Goal: Task Accomplishment & Management: Manage account settings

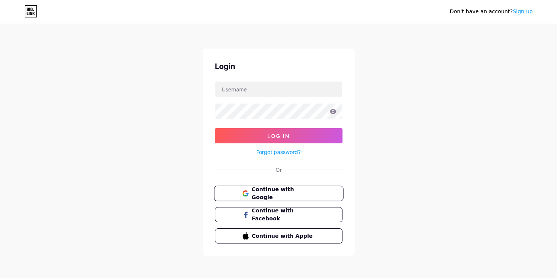
drag, startPoint x: 261, startPoint y: 194, endPoint x: 263, endPoint y: 191, distance: 4.3
click at [261, 194] on span "Continue with Google" at bounding box center [282, 194] width 63 height 16
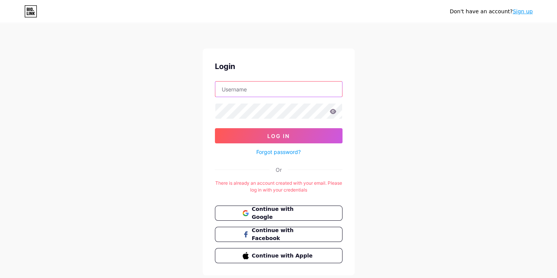
click at [238, 91] on input "text" at bounding box center [278, 89] width 127 height 15
type input "llanflu01@gmail.com"
click at [281, 215] on span "Continue with Google" at bounding box center [282, 213] width 63 height 16
click at [283, 206] on button "Continue with Google" at bounding box center [278, 214] width 129 height 16
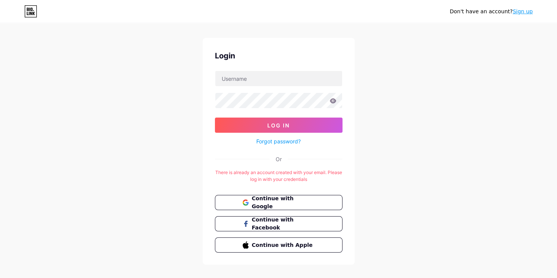
scroll to position [20, 0]
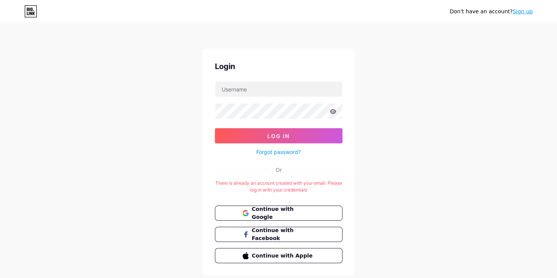
click at [310, 97] on form "Log In Forgot password?" at bounding box center [279, 119] width 128 height 76
click at [306, 91] on input "text" at bounding box center [278, 89] width 127 height 15
type input "llanflu01@gmail.com"
click at [272, 95] on input "llanflu01@gmail.com" at bounding box center [278, 89] width 127 height 15
click at [223, 120] on form "llanflu01@gmail.com Log In Forgot password?" at bounding box center [279, 119] width 128 height 76
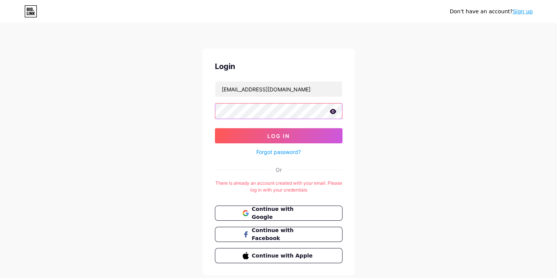
click at [215, 128] on button "Log In" at bounding box center [279, 135] width 128 height 15
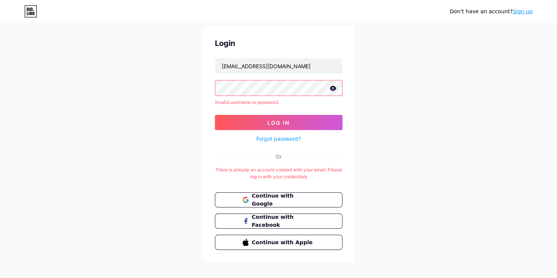
scroll to position [30, 0]
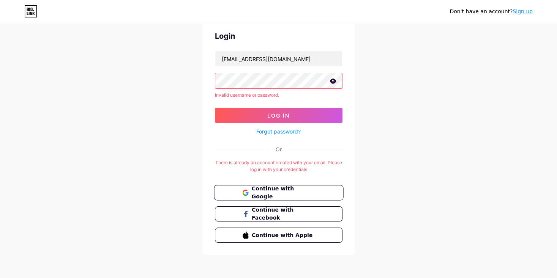
click at [277, 192] on span "Continue with Google" at bounding box center [282, 193] width 63 height 16
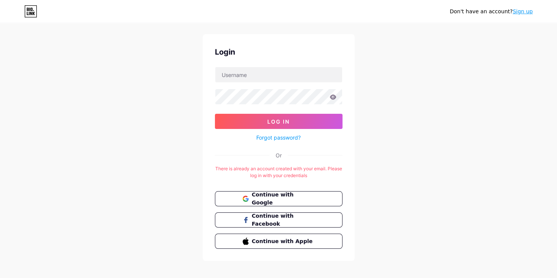
scroll to position [20, 0]
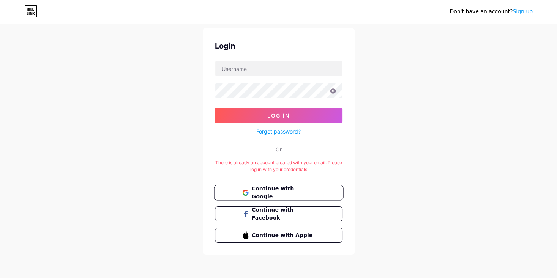
click at [274, 199] on button "Continue with Google" at bounding box center [278, 193] width 129 height 16
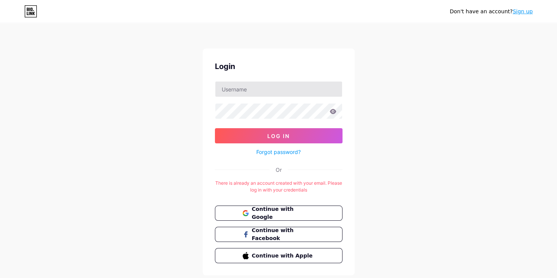
scroll to position [20, 0]
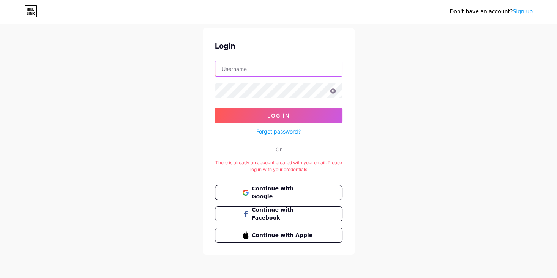
click at [244, 75] on input "text" at bounding box center [278, 68] width 127 height 15
type input "llanflu01@gmail.com"
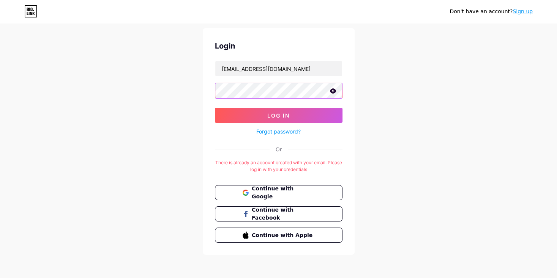
click at [215, 108] on button "Log In" at bounding box center [279, 115] width 128 height 15
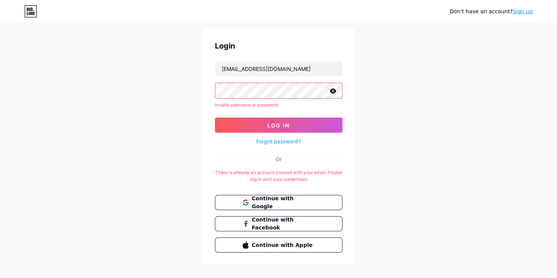
click at [331, 92] on icon at bounding box center [332, 90] width 6 height 5
click at [285, 142] on link "Forgot password?" at bounding box center [278, 141] width 44 height 8
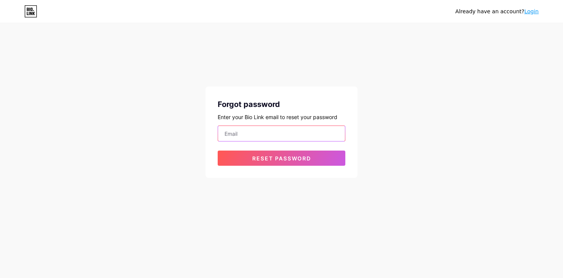
click at [286, 131] on input "email" at bounding box center [281, 133] width 127 height 15
type input "llanflu01@gmail.com"
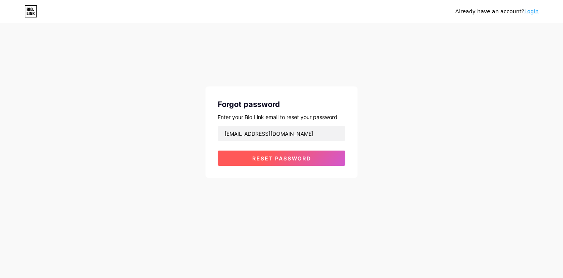
click at [276, 161] on span "Reset password" at bounding box center [281, 158] width 59 height 6
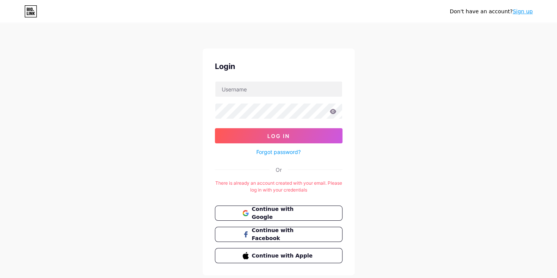
click at [522, 12] on link "Sign up" at bounding box center [522, 11] width 20 height 6
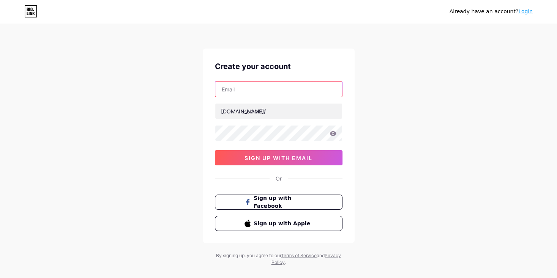
click at [256, 92] on input "text" at bounding box center [278, 89] width 127 height 15
drag, startPoint x: 104, startPoint y: 110, endPoint x: 117, endPoint y: 112, distance: 12.3
click at [114, 111] on div "Already have an account? Login Create your account bio.link/ 0cAFcWeA7gt8623vbP…" at bounding box center [278, 145] width 557 height 290
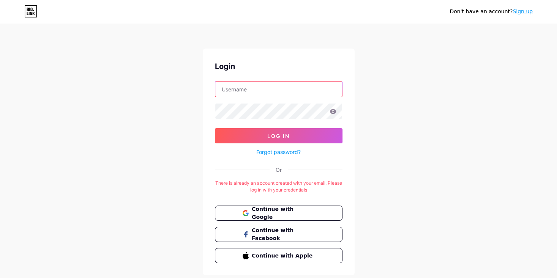
click at [279, 94] on input "text" at bounding box center [278, 89] width 127 height 15
click at [252, 91] on input "text" at bounding box center [278, 89] width 127 height 15
type input "fxdembow@gmail.com"
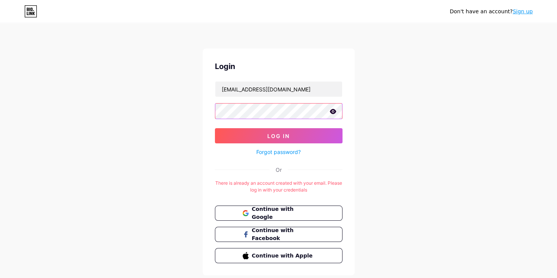
click at [215, 128] on button "Log In" at bounding box center [279, 135] width 128 height 15
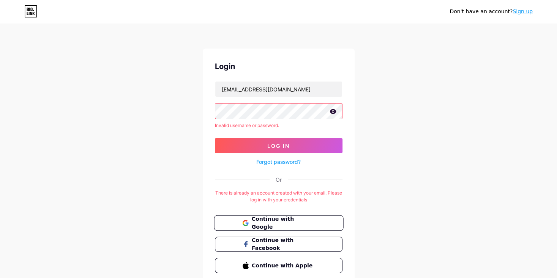
click at [276, 221] on span "Continue with Google" at bounding box center [282, 223] width 63 height 16
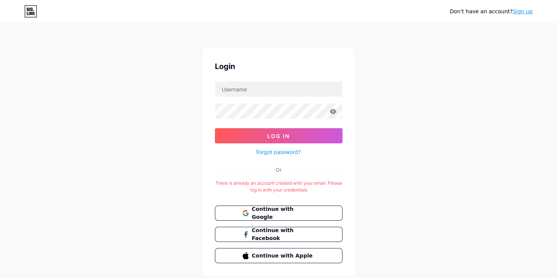
click at [521, 9] on link "Sign up" at bounding box center [522, 11] width 20 height 6
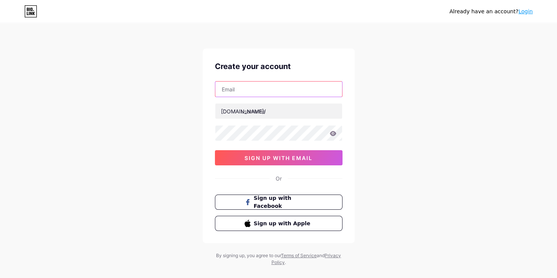
click at [252, 93] on input "text" at bounding box center [278, 89] width 127 height 15
type input "fxdembow@gmail.com"
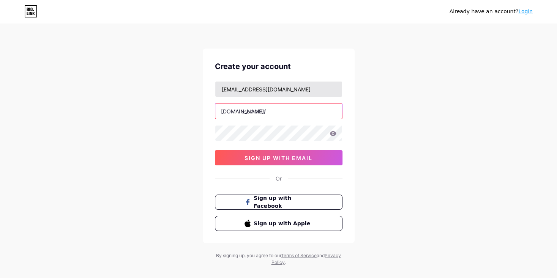
type input "llantenrussomanno"
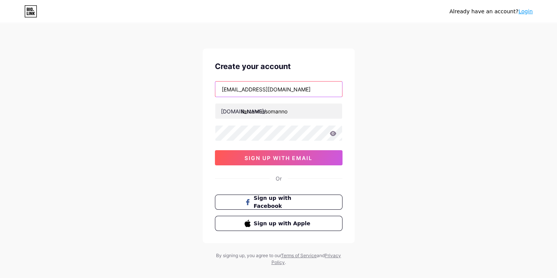
type input "llanflu01@gmail.com"
type input "llanten russomanno"
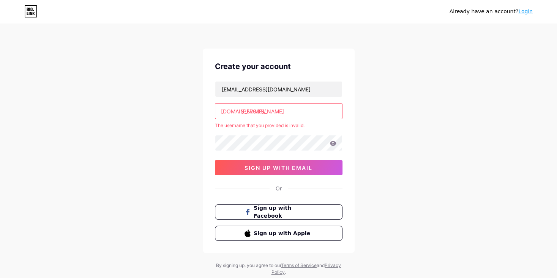
click at [525, 12] on link "Login" at bounding box center [525, 11] width 14 height 6
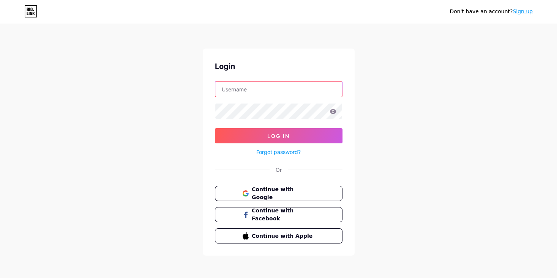
click at [247, 91] on input "text" at bounding box center [278, 89] width 127 height 15
drag, startPoint x: 156, startPoint y: 119, endPoint x: 290, endPoint y: 166, distance: 142.0
click at [164, 121] on div "Don't have an account? Sign up Login Log In Forgot password? Or Continue with G…" at bounding box center [278, 140] width 557 height 280
click at [279, 152] on link "Forgot password?" at bounding box center [278, 152] width 44 height 8
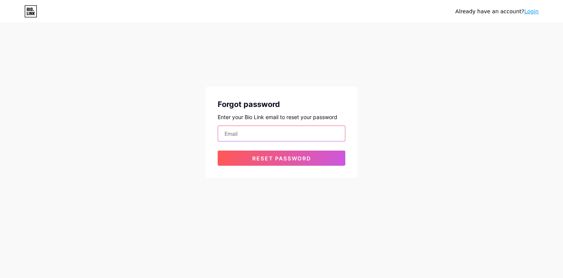
drag, startPoint x: 242, startPoint y: 128, endPoint x: 244, endPoint y: 136, distance: 9.0
click at [242, 128] on input "email" at bounding box center [281, 133] width 127 height 15
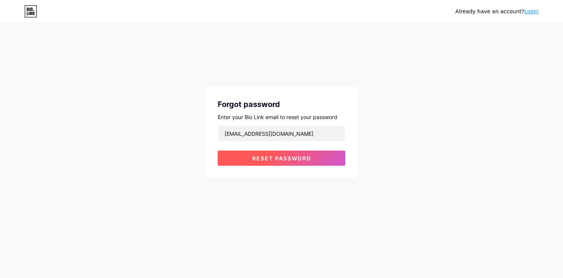
click at [262, 160] on span "Reset password" at bounding box center [281, 158] width 59 height 6
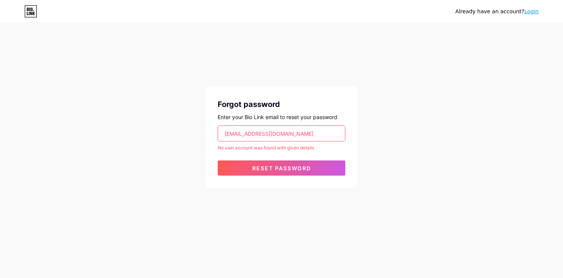
click at [300, 130] on input "fxdembow@gmail.com" at bounding box center [281, 133] width 127 height 15
type input "llanflu01@gmail.com"
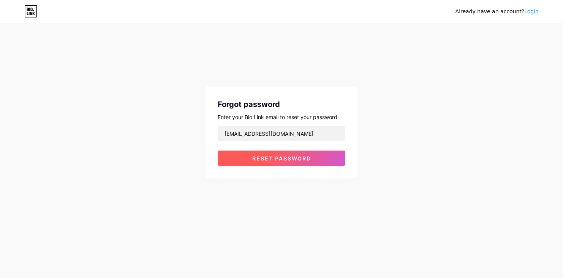
click at [275, 164] on button "Reset password" at bounding box center [281, 158] width 128 height 15
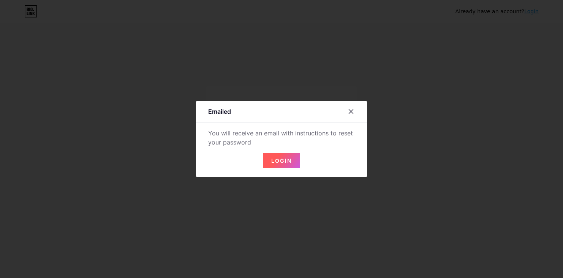
click at [281, 166] on button "Login" at bounding box center [281, 160] width 36 height 15
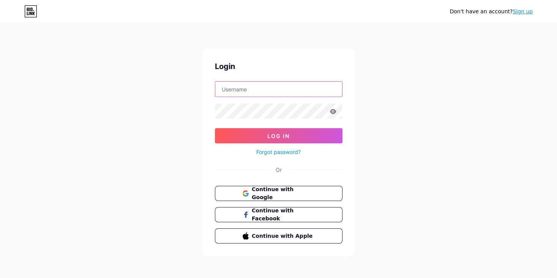
drag, startPoint x: 243, startPoint y: 86, endPoint x: 243, endPoint y: 80, distance: 5.7
click at [243, 86] on input "text" at bounding box center [278, 89] width 127 height 15
click at [324, 92] on input "text" at bounding box center [278, 89] width 127 height 15
type input "[EMAIL_ADDRESS][DOMAIN_NAME]"
click at [289, 195] on span "Continue with Google" at bounding box center [282, 194] width 63 height 16
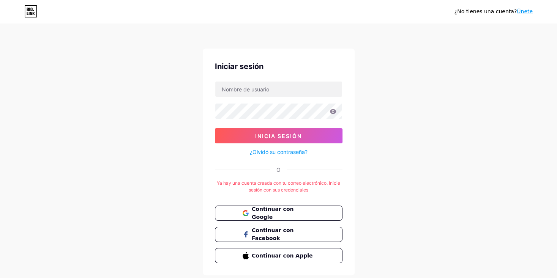
click at [273, 101] on form "Inicia sesión ¿Olvidó su contraseña?" at bounding box center [279, 119] width 128 height 76
click at [266, 90] on input "text" at bounding box center [278, 89] width 127 height 15
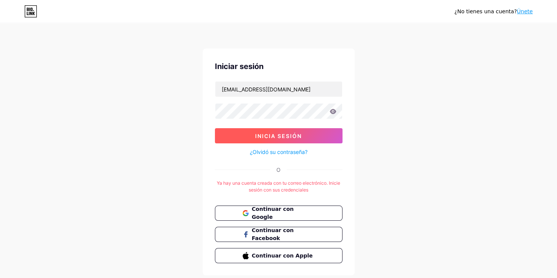
click at [260, 131] on button "Inicia sesión" at bounding box center [279, 135] width 128 height 15
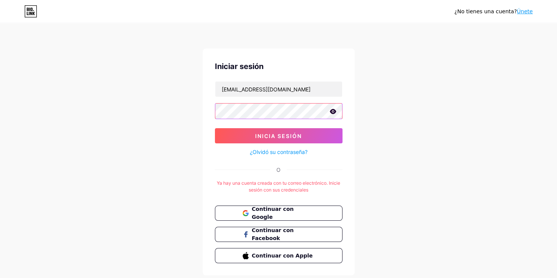
click at [215, 128] on button "Inicia sesión" at bounding box center [279, 135] width 128 height 15
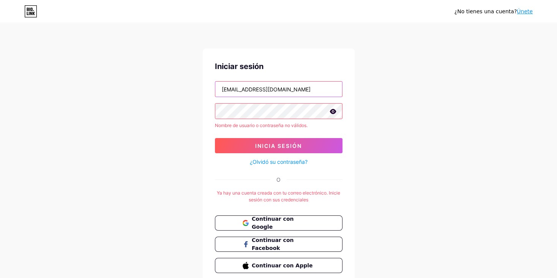
drag, startPoint x: 296, startPoint y: 90, endPoint x: 77, endPoint y: 93, distance: 219.8
click at [81, 93] on div "¿No tienes una cuenta? Únete Iniciar sesión [EMAIL_ADDRESS][DOMAIN_NAME] Nombre…" at bounding box center [278, 155] width 557 height 310
type input "[EMAIL_ADDRESS][DOMAIN_NAME]"
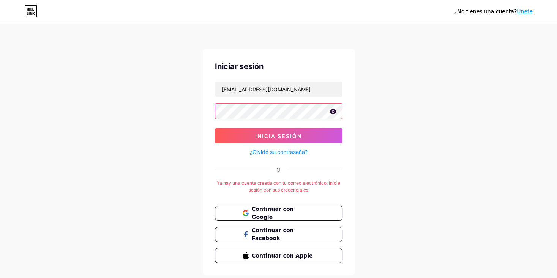
click at [215, 128] on button "Inicia sesión" at bounding box center [279, 135] width 128 height 15
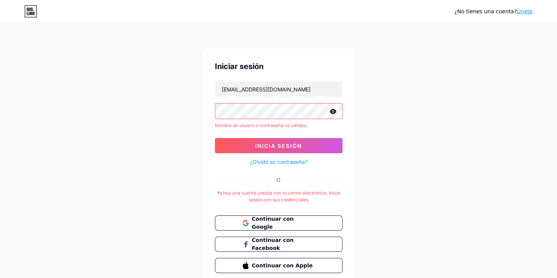
click at [272, 164] on link "¿Olvidó su contraseña?" at bounding box center [279, 162] width 58 height 8
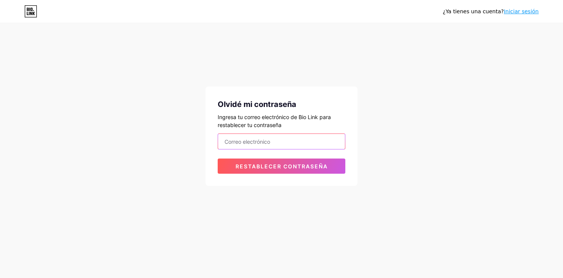
click at [287, 144] on input "email" at bounding box center [281, 141] width 127 height 15
type input "[EMAIL_ADDRESS][DOMAIN_NAME]"
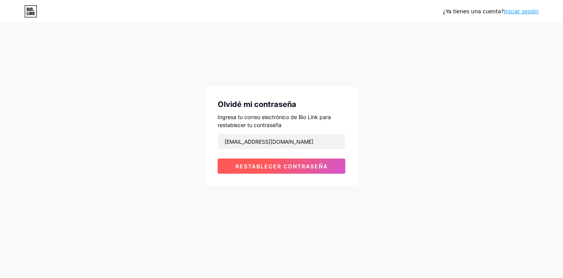
click at [260, 167] on span "Restablecer contraseña" at bounding box center [281, 166] width 92 height 6
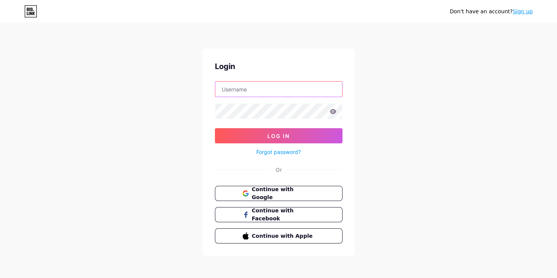
click at [254, 93] on input "text" at bounding box center [278, 89] width 127 height 15
type input "llanflu01@gmail.com"
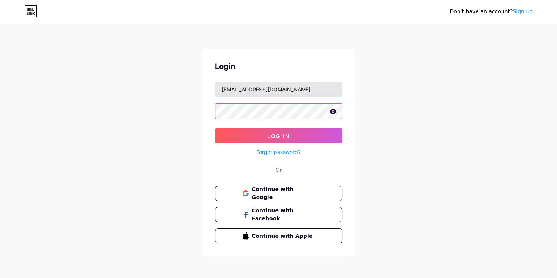
click at [215, 128] on button "Log In" at bounding box center [279, 135] width 128 height 15
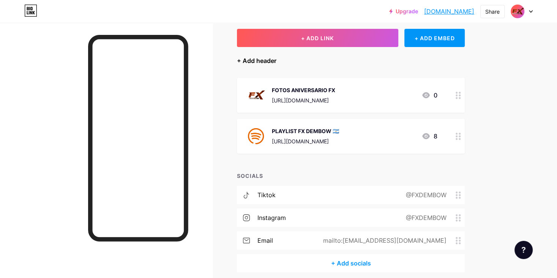
scroll to position [36, 0]
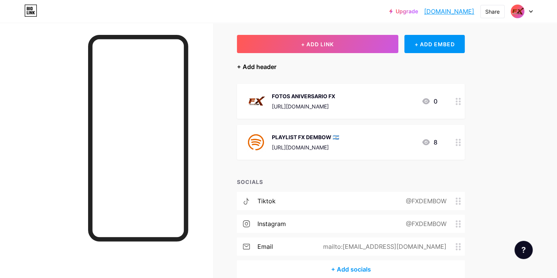
click at [255, 68] on div "+ Add header" at bounding box center [256, 66] width 39 height 9
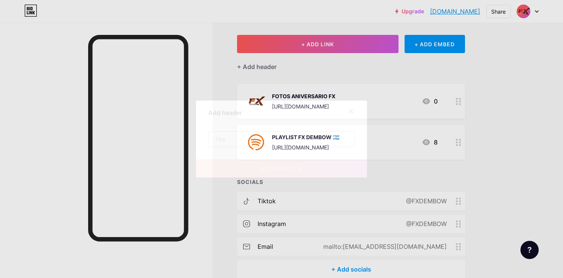
click at [238, 141] on input "text" at bounding box center [281, 139] width 146 height 15
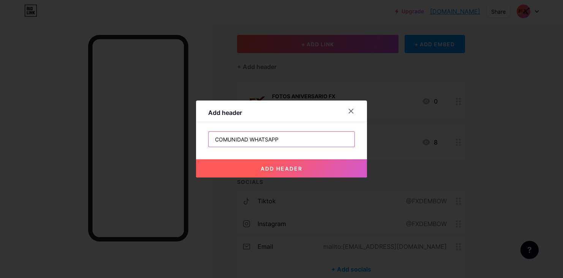
type input "COMUNIDAD WHATSAPP"
click at [276, 170] on span "add header" at bounding box center [281, 168] width 42 height 6
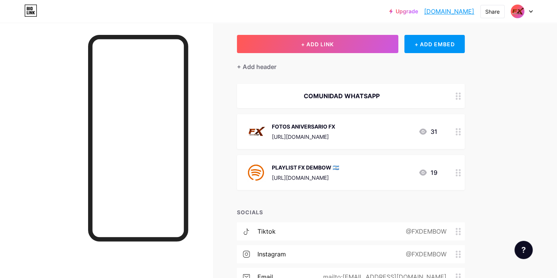
click at [343, 98] on div "COMUNIDAD WHATSAPP" at bounding box center [341, 95] width 191 height 9
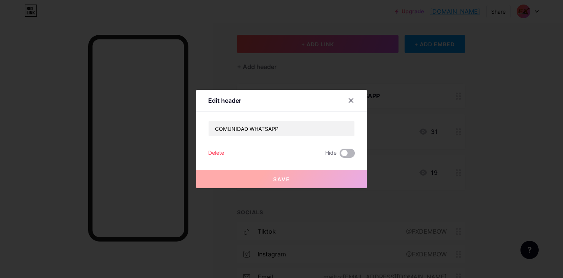
click at [342, 152] on span at bounding box center [346, 153] width 15 height 9
click at [339, 155] on input "checkbox" at bounding box center [339, 155] width 0 height 0
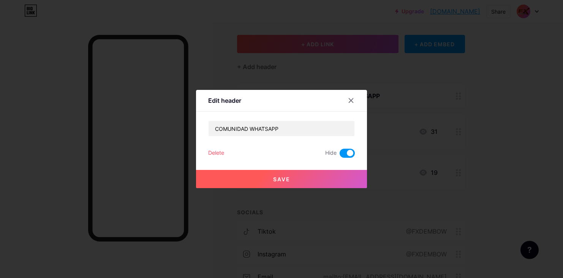
click at [341, 152] on span at bounding box center [346, 153] width 15 height 9
click at [339, 155] on input "checkbox" at bounding box center [339, 155] width 0 height 0
click at [345, 104] on div at bounding box center [351, 101] width 14 height 14
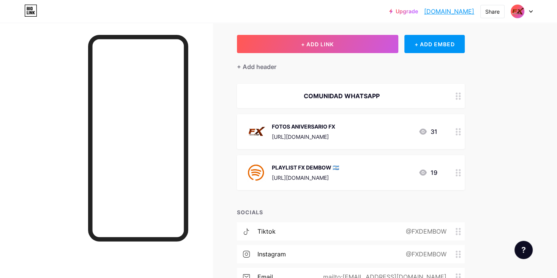
click at [369, 102] on div "COMUNIDAD WHATSAPP" at bounding box center [351, 96] width 228 height 24
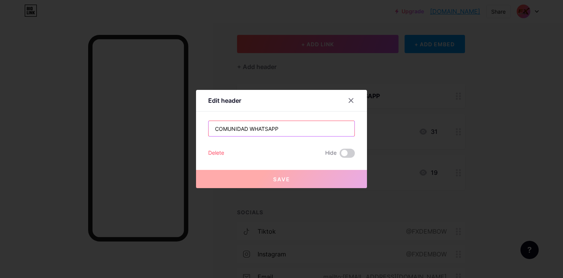
drag, startPoint x: 304, startPoint y: 131, endPoint x: 157, endPoint y: 113, distance: 148.3
click at [157, 113] on div "Edit header COMUNIDAD WHATSAPP Delete Hide Save" at bounding box center [281, 139] width 563 height 278
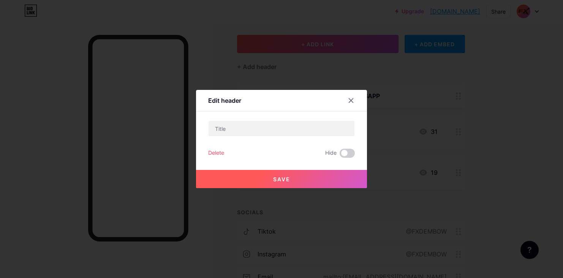
click at [269, 181] on button "Save" at bounding box center [281, 179] width 171 height 18
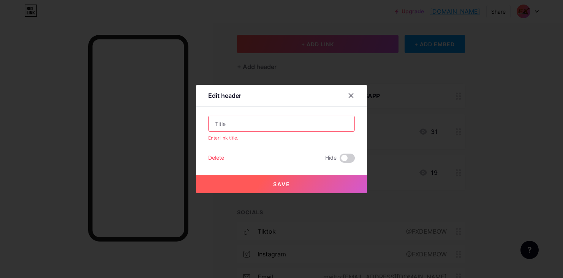
click at [211, 156] on div "Delete" at bounding box center [216, 158] width 16 height 9
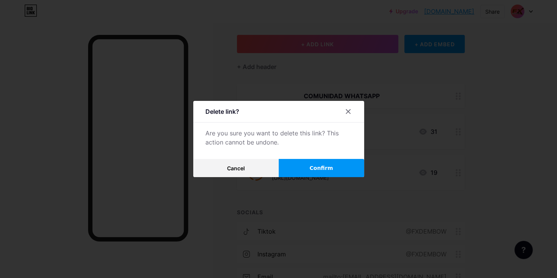
click at [314, 166] on span "Confirm" at bounding box center [321, 168] width 24 height 8
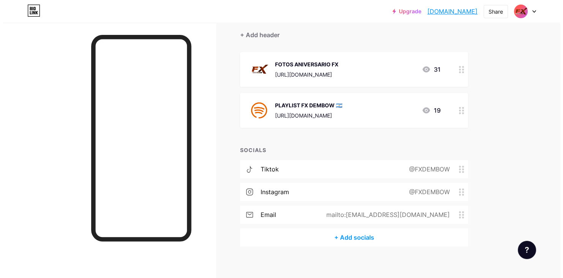
scroll to position [74, 0]
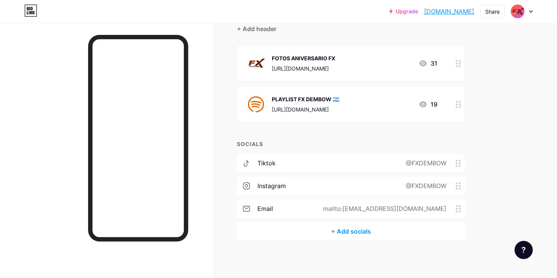
click at [344, 236] on div "+ Add socials" at bounding box center [351, 231] width 228 height 18
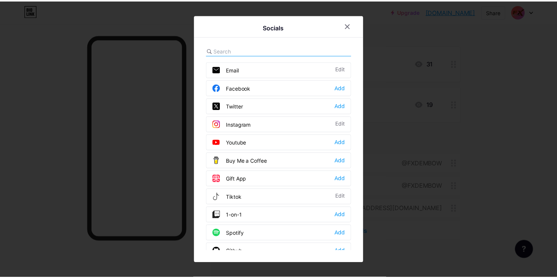
scroll to position [0, 0]
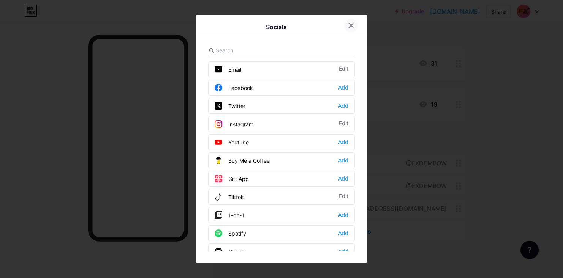
click at [349, 24] on icon at bounding box center [351, 26] width 4 height 4
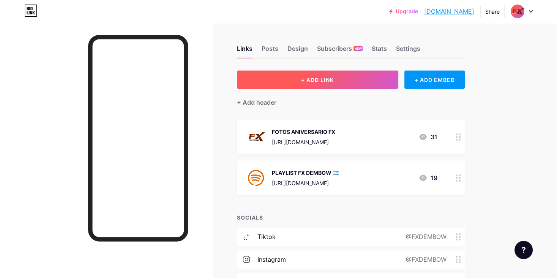
click at [315, 82] on span "+ ADD LINK" at bounding box center [317, 80] width 33 height 6
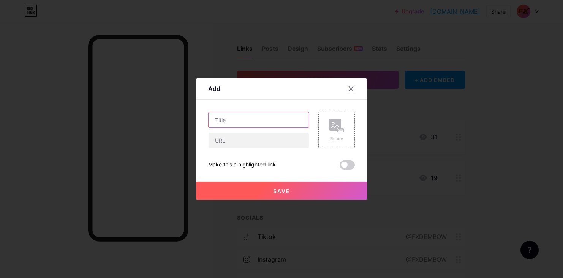
click at [232, 124] on input "text" at bounding box center [258, 119] width 100 height 15
type input "COMUNIDAD WHATSAPP"
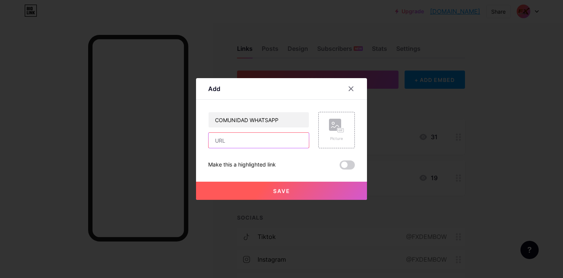
click at [223, 143] on input "text" at bounding box center [258, 140] width 100 height 15
paste input "[URL][DOMAIN_NAME]"
type input "[URL][DOMAIN_NAME]"
click at [341, 165] on span at bounding box center [346, 165] width 15 height 9
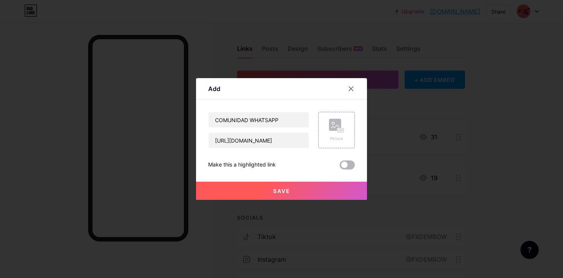
click at [339, 167] on input "checkbox" at bounding box center [339, 167] width 0 height 0
click at [341, 165] on span at bounding box center [346, 165] width 15 height 9
click at [339, 167] on input "checkbox" at bounding box center [339, 167] width 0 height 0
click at [325, 127] on div "Picture" at bounding box center [336, 130] width 36 height 36
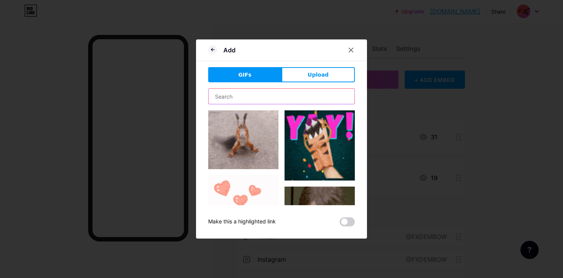
click at [245, 104] on input "text" at bounding box center [281, 96] width 146 height 15
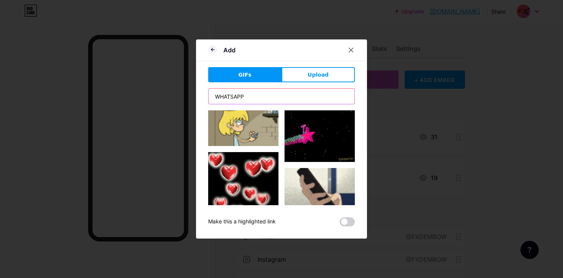
scroll to position [1918, 0]
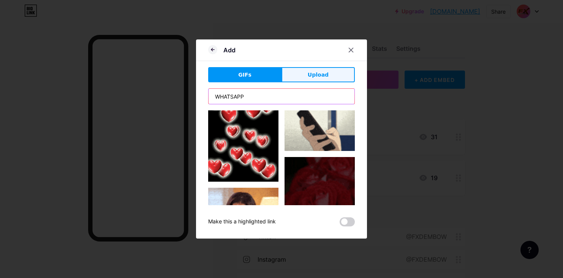
type input "WHATSAPP"
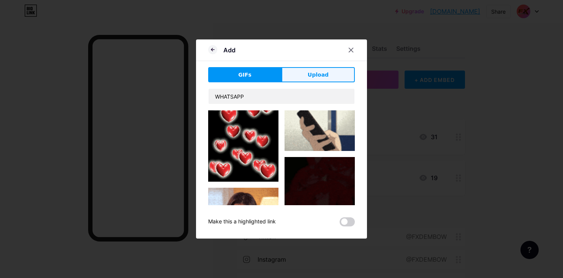
click at [312, 71] on button "Upload" at bounding box center [317, 74] width 73 height 15
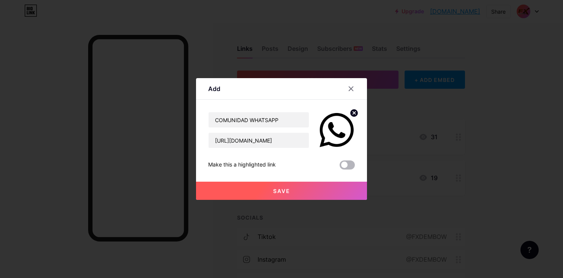
click at [342, 165] on span at bounding box center [346, 165] width 15 height 9
click at [339, 167] on input "checkbox" at bounding box center [339, 167] width 0 height 0
click at [342, 165] on span at bounding box center [346, 165] width 15 height 9
click at [339, 167] on input "checkbox" at bounding box center [339, 167] width 0 height 0
click at [339, 165] on span at bounding box center [346, 165] width 15 height 9
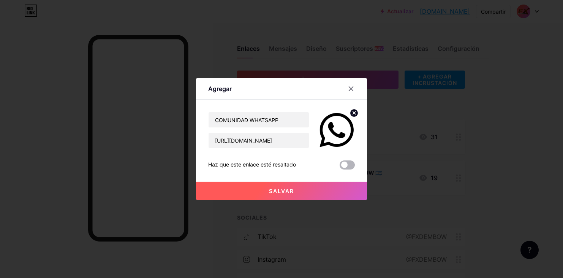
click at [339, 167] on input "checkbox" at bounding box center [339, 167] width 0 height 0
click at [339, 165] on span at bounding box center [346, 165] width 15 height 9
click at [339, 167] on input "checkbox" at bounding box center [339, 167] width 0 height 0
drag, startPoint x: 339, startPoint y: 165, endPoint x: 290, endPoint y: 190, distance: 54.8
click at [290, 190] on span "Salvar" at bounding box center [281, 191] width 25 height 6
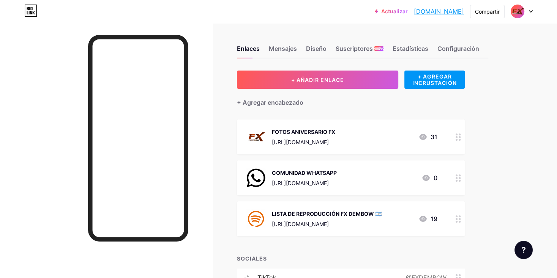
click at [255, 171] on img at bounding box center [256, 178] width 20 height 20
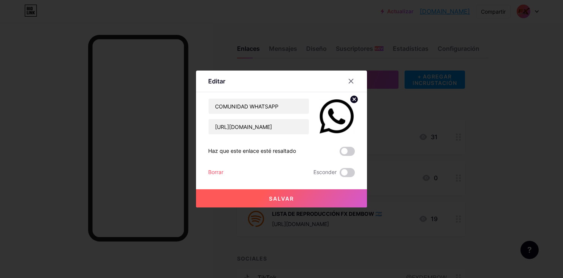
click at [323, 115] on img at bounding box center [336, 116] width 36 height 36
click at [353, 100] on icon at bounding box center [354, 99] width 3 height 3
click at [342, 123] on div "Imagen" at bounding box center [336, 116] width 36 height 36
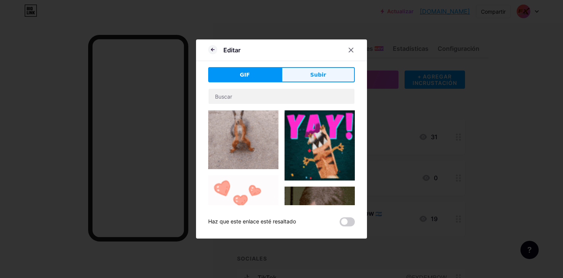
click at [310, 77] on span "Subir" at bounding box center [318, 75] width 16 height 8
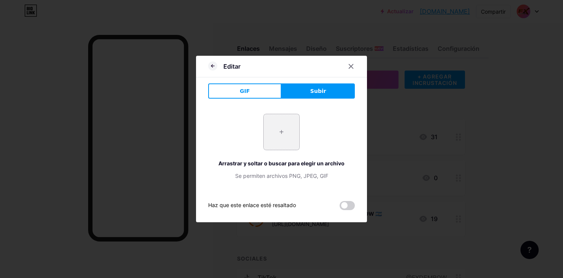
click at [281, 139] on input "file" at bounding box center [281, 132] width 36 height 36
type input "C:\fakepath\social.png"
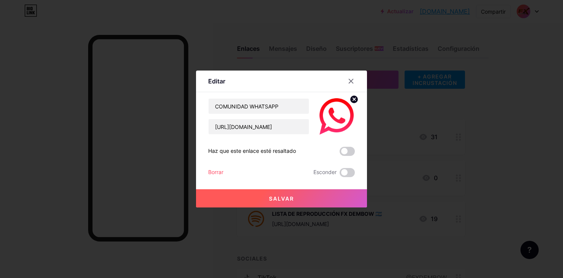
click at [306, 196] on button "Salvar" at bounding box center [281, 198] width 171 height 18
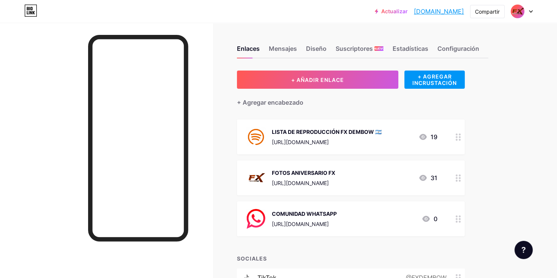
click at [315, 213] on div "COMUNIDAD WHATSAPP" at bounding box center [304, 214] width 65 height 8
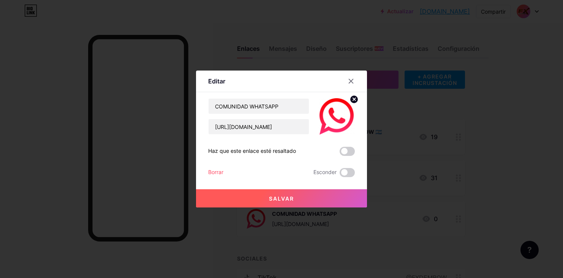
click at [353, 100] on icon at bounding box center [354, 99] width 3 height 3
click at [329, 115] on rect at bounding box center [335, 111] width 12 height 12
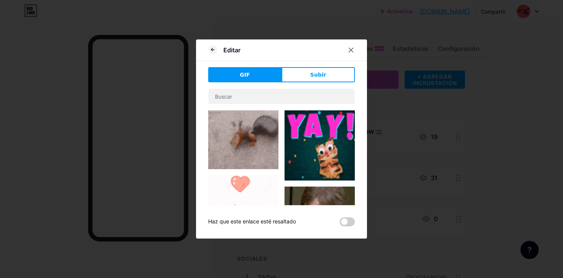
click at [301, 83] on div "GIF Subir Content YouTube Play YouTube video without leaving your page. ADD Vim…" at bounding box center [281, 146] width 147 height 159
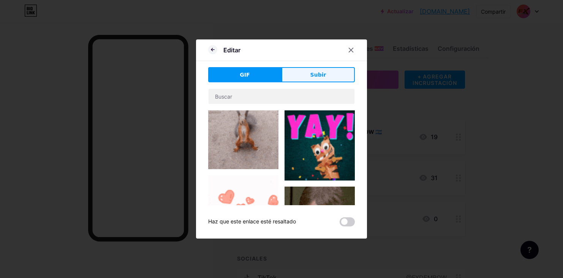
click at [299, 72] on button "Subir" at bounding box center [317, 74] width 73 height 15
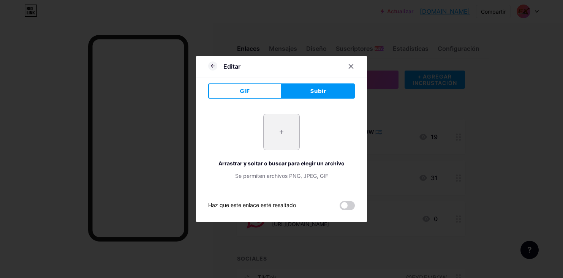
click at [292, 130] on input "file" at bounding box center [281, 132] width 36 height 36
type input "C:\fakepath\whatsapp.png"
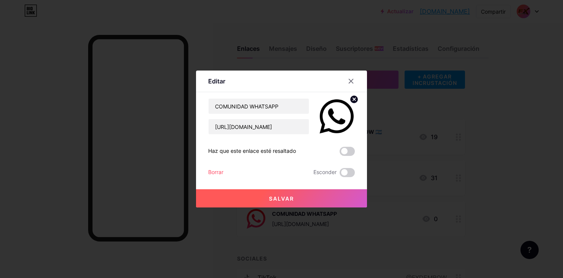
click at [272, 199] on span "Salvar" at bounding box center [281, 198] width 25 height 6
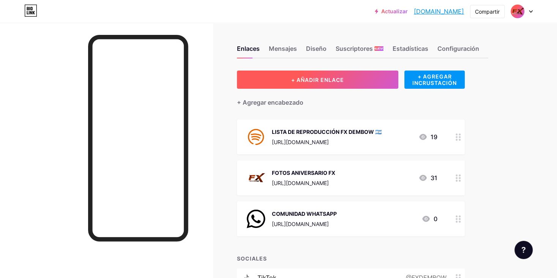
click at [328, 79] on span "+ AÑADIR ENLACE" at bounding box center [317, 80] width 53 height 6
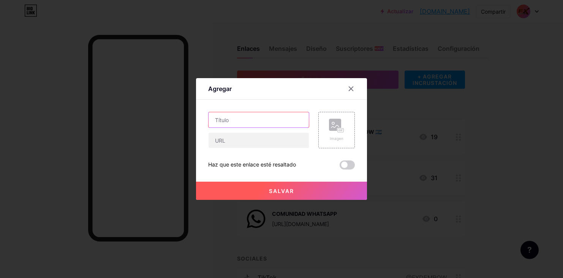
click at [229, 125] on input "text" at bounding box center [258, 119] width 100 height 15
paste input "[URL][DOMAIN_NAME]"
type input "[URL][DOMAIN_NAME]"
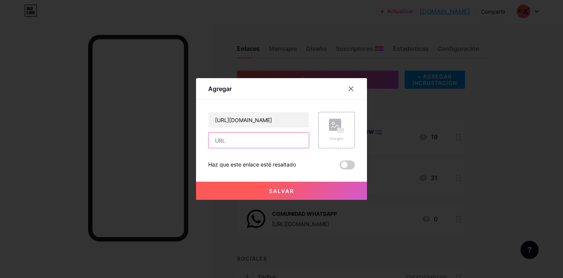
click at [240, 137] on input "text" at bounding box center [258, 140] width 100 height 15
click at [238, 149] on div "https://open.spotify.com/playlist/5zCoIo86ai0Xs4UnaltWrT?si=d4PvAkSRTzOAgBW4H6t…" at bounding box center [281, 141] width 147 height 58
click at [240, 137] on input "text" at bounding box center [258, 140] width 100 height 15
paste input "[URL][DOMAIN_NAME]"
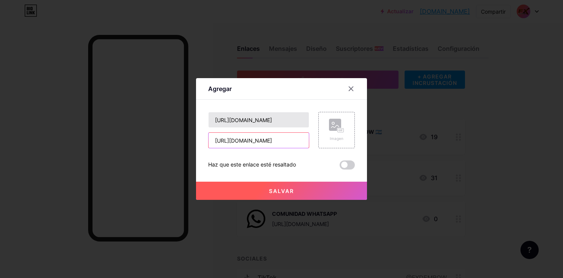
scroll to position [0, 191]
type input "[URL][DOMAIN_NAME]"
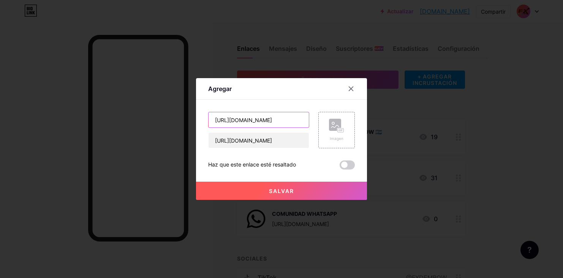
click at [247, 121] on input "[URL][DOMAIN_NAME]" at bounding box center [258, 119] width 100 height 15
type input "DEMBOW ARGENTINO"
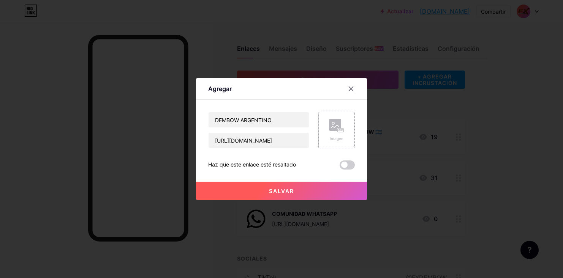
click at [323, 138] on div "Imagen" at bounding box center [336, 130] width 36 height 36
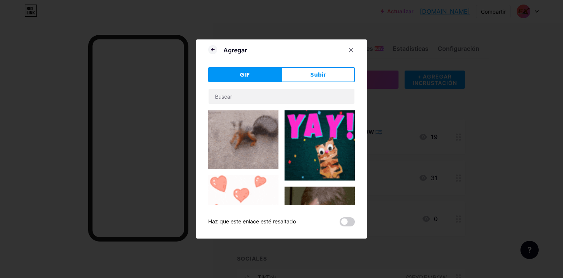
click at [309, 79] on button "Subir" at bounding box center [317, 74] width 73 height 15
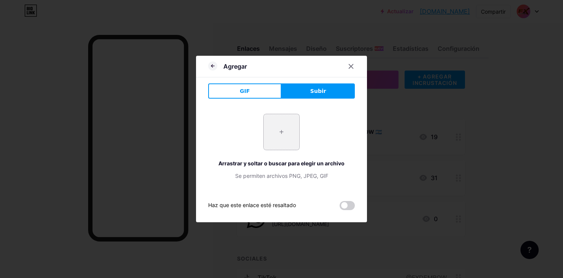
click at [283, 135] on input "file" at bounding box center [281, 132] width 36 height 36
click at [348, 66] on icon at bounding box center [351, 66] width 6 height 6
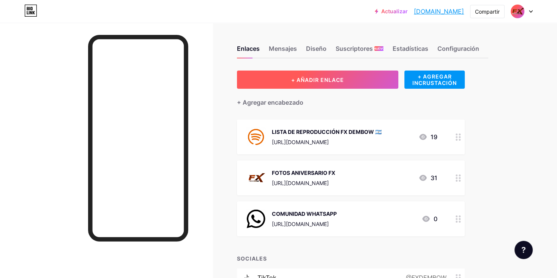
click at [332, 79] on span "+ AÑADIR ENLACE" at bounding box center [317, 80] width 53 height 6
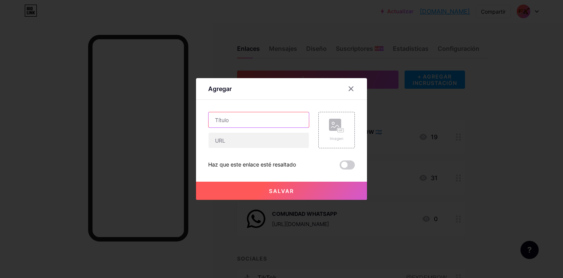
click at [244, 114] on input "text" at bounding box center [258, 119] width 100 height 15
drag, startPoint x: 244, startPoint y: 114, endPoint x: 217, endPoint y: 122, distance: 28.0
click at [215, 121] on input "text" at bounding box center [258, 119] width 100 height 15
type input "d"
type input "DEMBOW ARGENTINO"
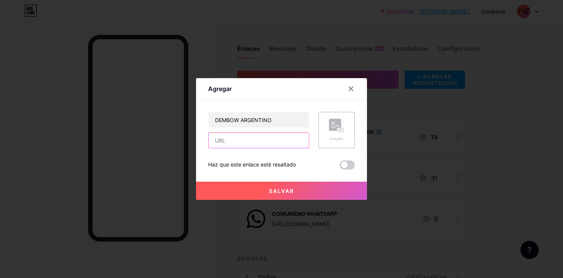
click at [246, 133] on input "text" at bounding box center [258, 140] width 100 height 15
paste input "[URL][DOMAIN_NAME]"
type input "[URL][DOMAIN_NAME]"
click at [260, 189] on button "Salvar" at bounding box center [281, 191] width 171 height 18
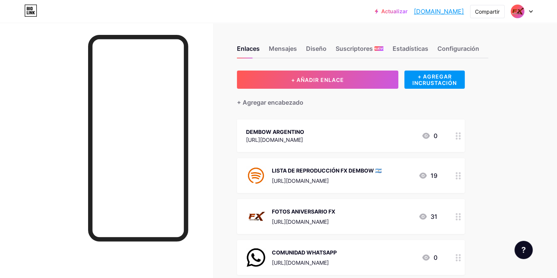
scroll to position [76, 0]
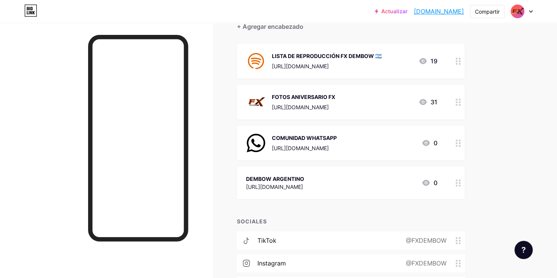
click at [293, 177] on div "DEMBOW ARGENTINO" at bounding box center [275, 179] width 58 height 8
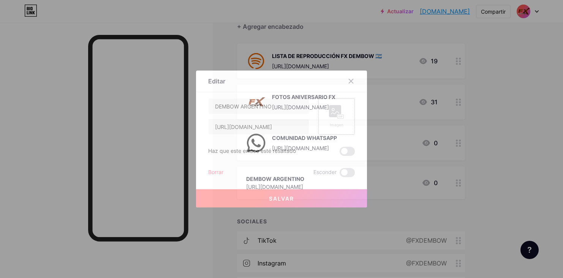
click at [329, 113] on rect at bounding box center [335, 111] width 12 height 12
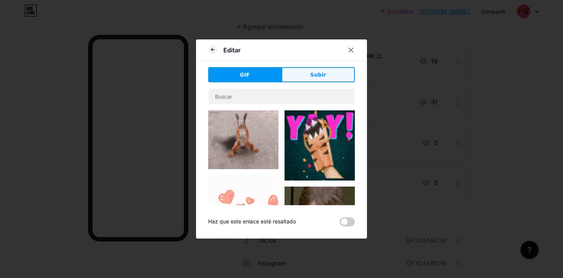
click at [316, 69] on button "Subir" at bounding box center [317, 74] width 73 height 15
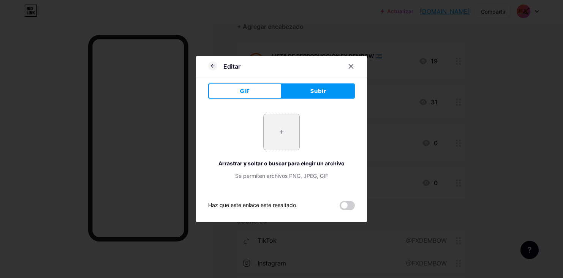
click at [275, 123] on input "file" at bounding box center [281, 132] width 36 height 36
type input "C:\fakepath\logo-spotify-icone-png-orange.png"
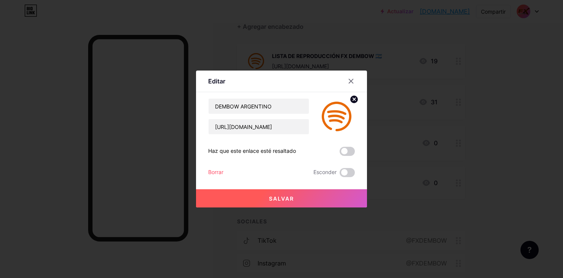
click at [288, 195] on span "Salvar" at bounding box center [281, 198] width 25 height 6
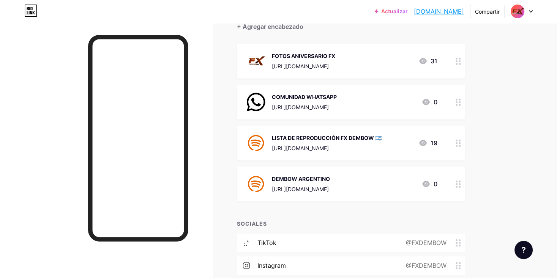
click at [330, 174] on div "DEMBOW ARGENTINO https://open.spotify.com/playlist/5zCoIo86ai0Xs4UnaltWrT?si=d4…" at bounding box center [301, 184] width 58 height 20
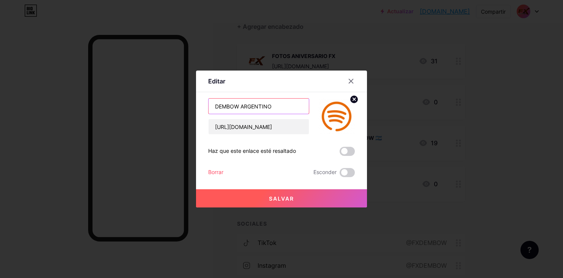
click at [210, 106] on input "DEMBOW ARGENTINO" at bounding box center [258, 106] width 100 height 15
type input "PLAYLIST DEMBOW ARGENTINO"
click at [288, 199] on span "Salvar" at bounding box center [281, 198] width 25 height 6
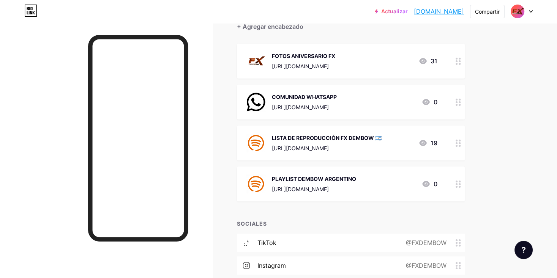
click at [281, 136] on div "LISTA DE REPRODUCCIÓN FX DEMBOW 🇦🇷" at bounding box center [327, 138] width 110 height 8
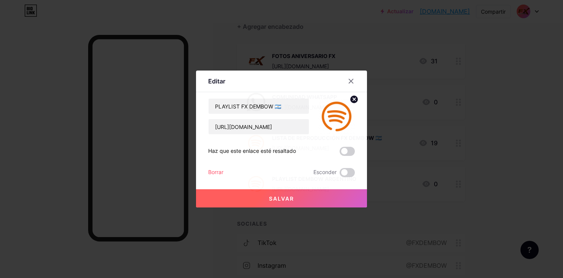
click at [485, 152] on div at bounding box center [281, 139] width 563 height 278
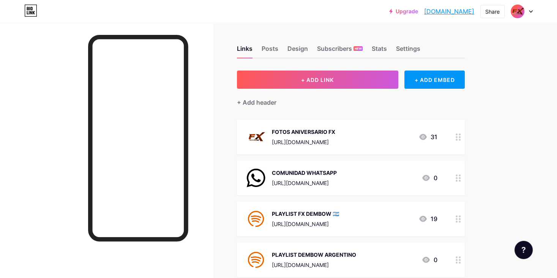
click at [531, 119] on div "Upgrade [DOMAIN_NAME]... [DOMAIN_NAME] Share Switch accounts FX DEMBOW [DOMAIN_…" at bounding box center [278, 217] width 557 height 434
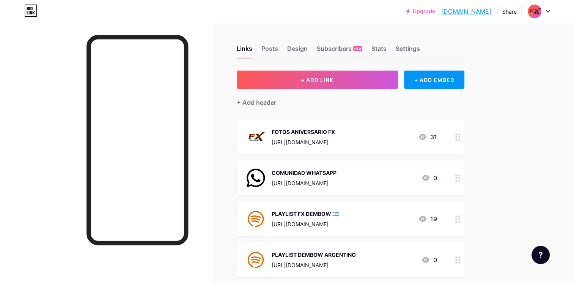
click at [262, 46] on div "Posts" at bounding box center [270, 51] width 17 height 14
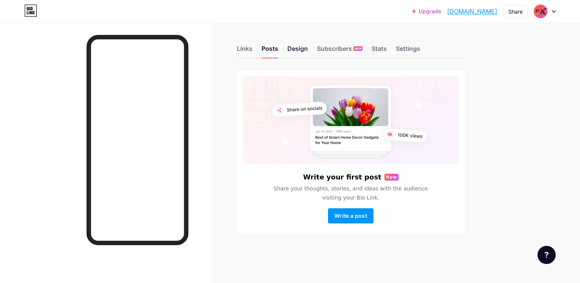
click at [292, 54] on div "Design" at bounding box center [297, 51] width 20 height 14
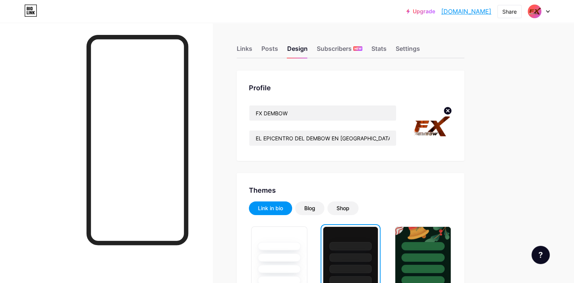
click at [371, 50] on div "Links Posts Design Subscribers NEW Stats Settings" at bounding box center [351, 45] width 228 height 27
click at [379, 51] on div "Stats" at bounding box center [379, 51] width 15 height 14
